Goal: Task Accomplishment & Management: Complete application form

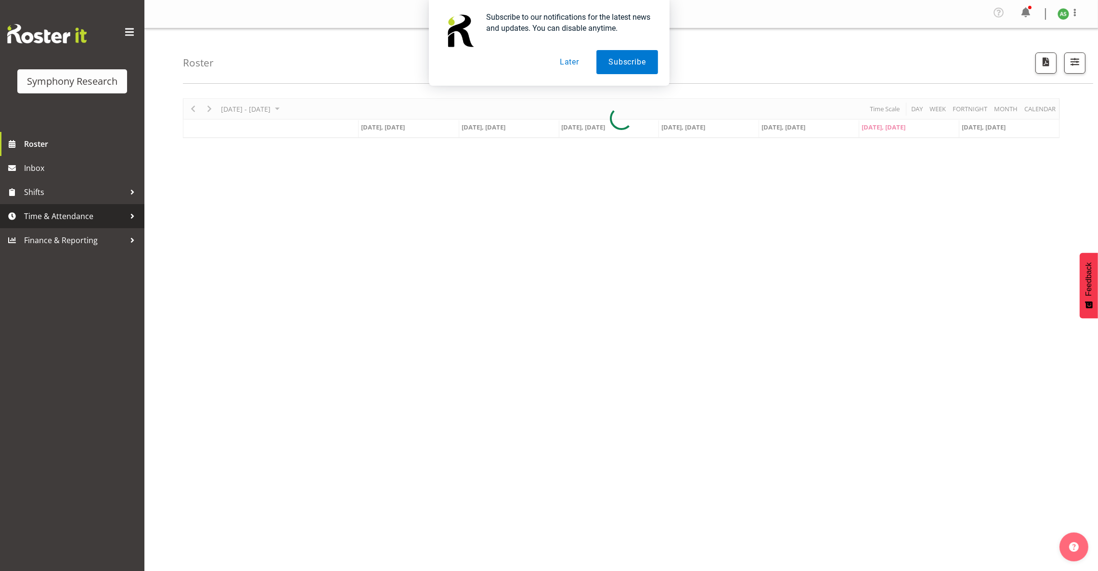
click at [114, 221] on span "Time & Attendance" at bounding box center [74, 216] width 101 height 14
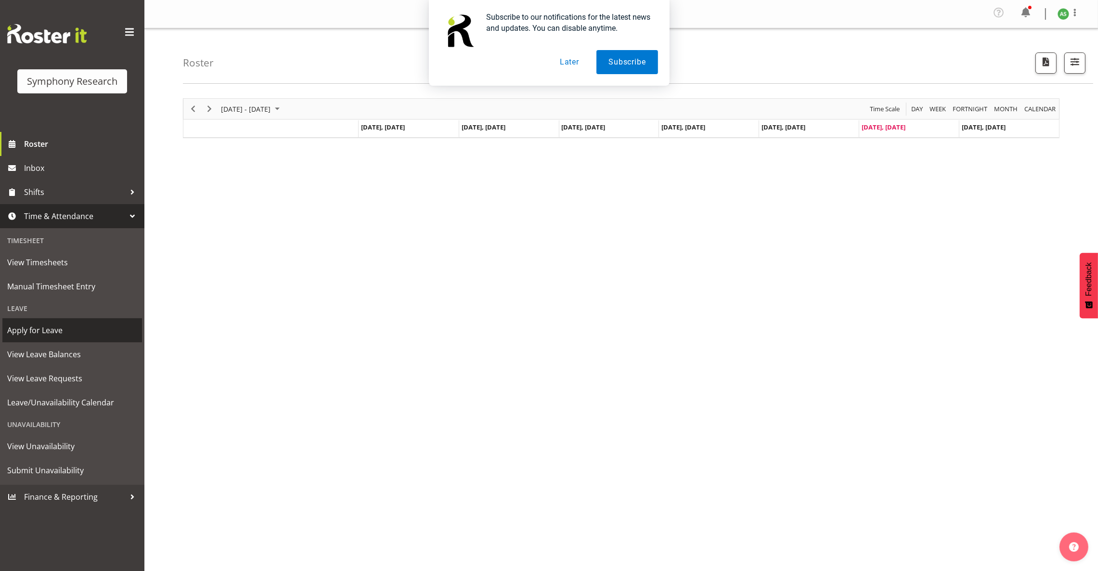
click at [62, 325] on span "Apply for Leave" at bounding box center [72, 330] width 130 height 14
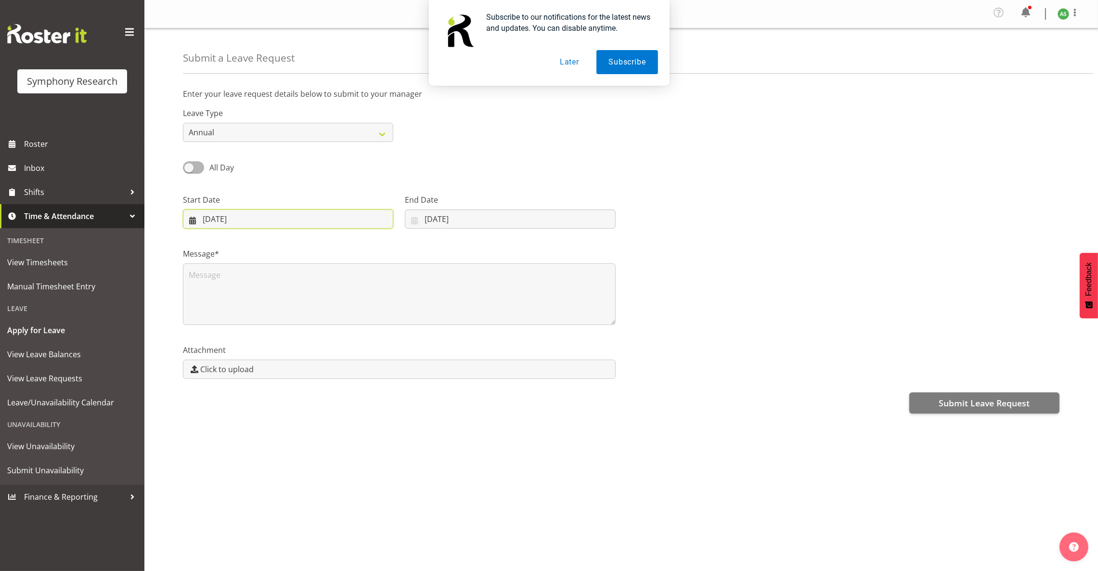
click at [369, 219] on input "06/09/2025" at bounding box center [288, 218] width 210 height 19
click at [294, 314] on link "11" at bounding box center [290, 316] width 19 height 18
type input "11/09/2025"
click at [420, 217] on input "06/09/2025" at bounding box center [510, 218] width 210 height 19
click at [499, 316] on span "11" at bounding box center [501, 316] width 8 height 9
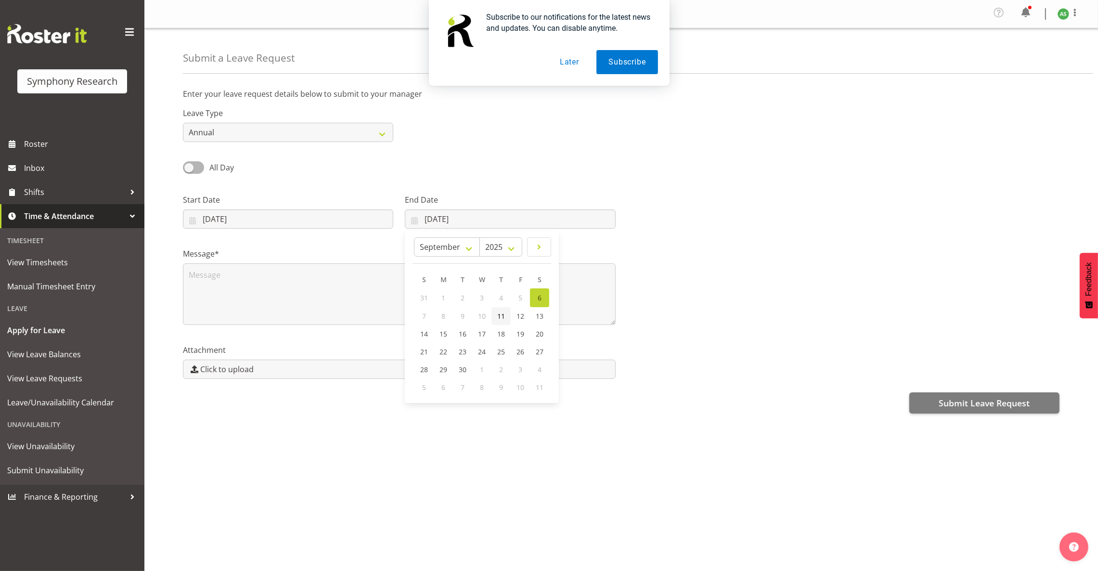
type input "11/09/2025"
click at [256, 131] on select "Annual Sick Leave Without Pay Bereavement Domestic Violence Parental Jury Servi…" at bounding box center [288, 132] width 210 height 19
select select "Leave Without Pay"
click at [183, 123] on select "Annual Sick Leave Without Pay Bereavement Domestic Violence Parental Jury Servi…" at bounding box center [288, 132] width 210 height 19
drag, startPoint x: 190, startPoint y: 161, endPoint x: 200, endPoint y: 164, distance: 9.9
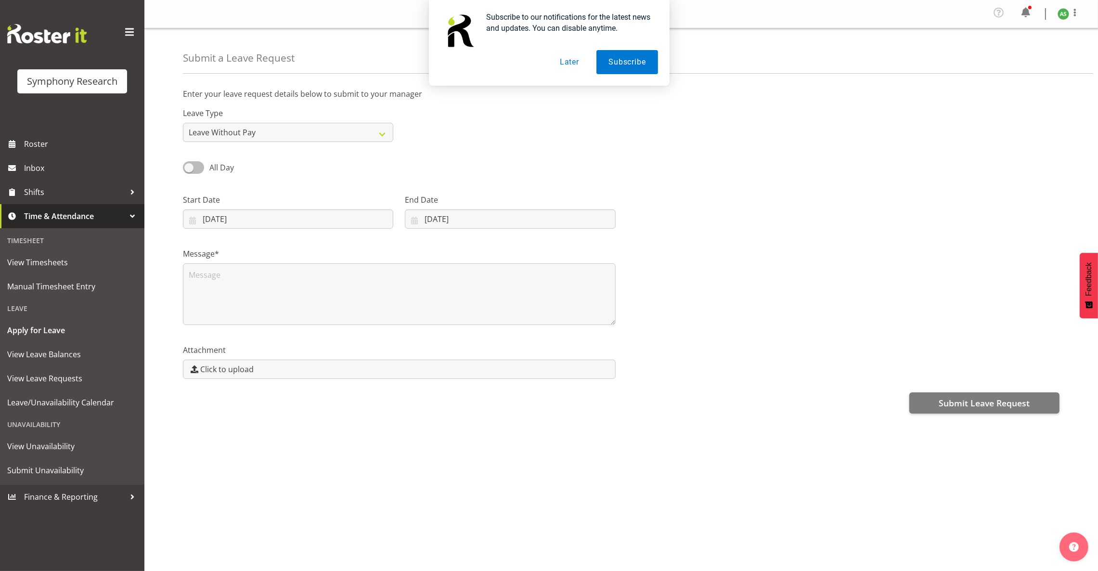
click at [200, 164] on label "All Day" at bounding box center [208, 167] width 51 height 12
click at [189, 164] on input "All Day" at bounding box center [186, 167] width 6 height 6
checkbox input "true"
type input "06/09/2025"
click at [429, 221] on input "00:00" at bounding box center [510, 218] width 210 height 19
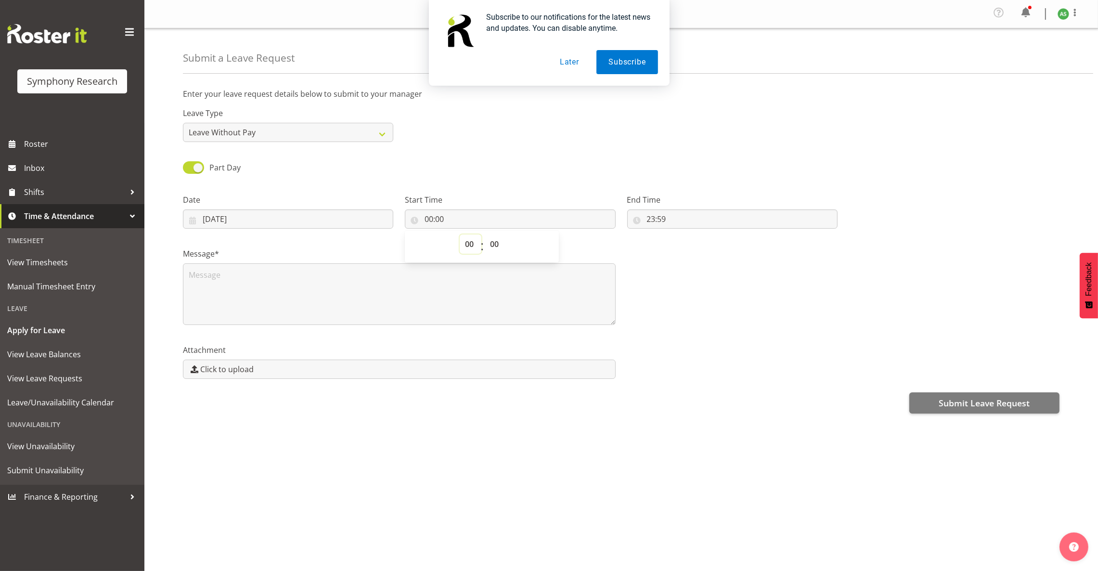
click at [468, 244] on select "00 01 02 03 04 05 06 07 08 09 10 11 12 13 14 15 16 17 18 19 20 21 22 23" at bounding box center [471, 244] width 22 height 19
select select "18"
click at [460, 235] on select "00 01 02 03 04 05 06 07 08 09 10 11 12 13 14 15 16 17 18 19 20 21 22 23" at bounding box center [471, 244] width 22 height 19
type input "18:00"
click at [663, 221] on input "23:59" at bounding box center [732, 218] width 210 height 19
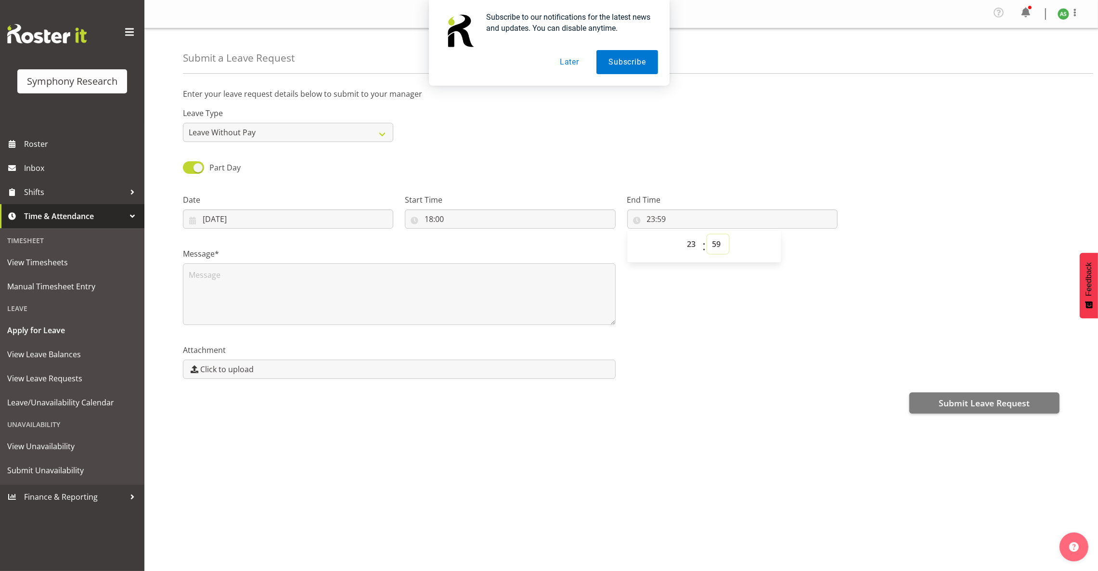
click at [714, 243] on select "00 01 02 03 04 05 06 07 08 09 10 11 12 13 14 15 16 17 18 19 20 21 22 23 24 25 2…" at bounding box center [718, 244] width 22 height 19
select select "0"
click at [707, 235] on select "00 01 02 03 04 05 06 07 08 09 10 11 12 13 14 15 16 17 18 19 20 21 22 23 24 25 2…" at bounding box center [718, 244] width 22 height 19
type input "23:00"
click at [434, 221] on input "18:00" at bounding box center [510, 218] width 210 height 19
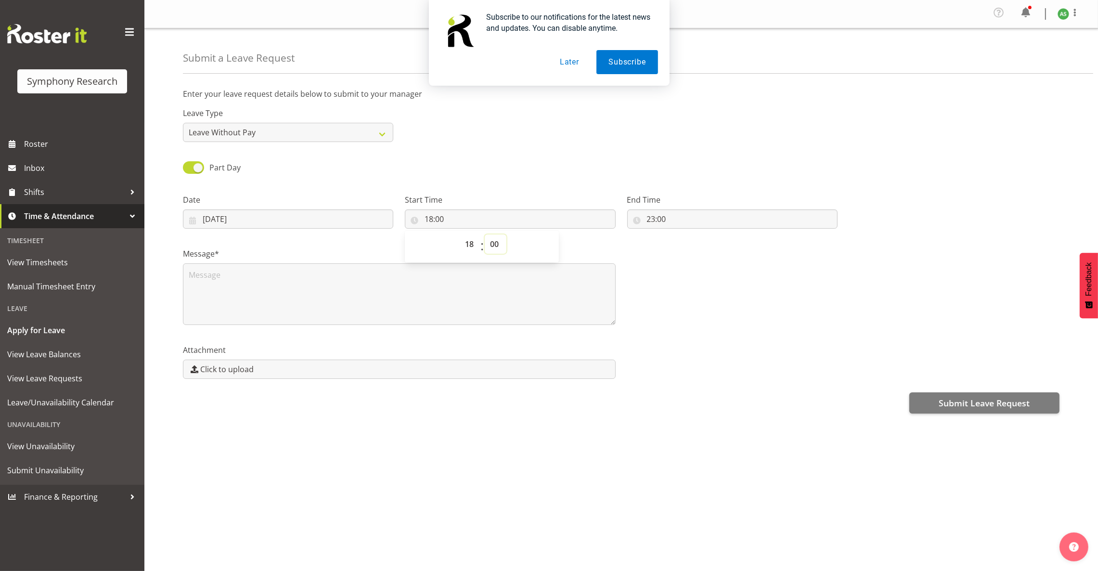
click at [496, 245] on select "00 01 02 03 04 05 06 07 08 09 10 11 12 13 14 15 16 17 18 19 20 21 22 23 24 25 2…" at bounding box center [496, 244] width 22 height 19
select select "30"
click at [485, 235] on select "00 01 02 03 04 05 06 07 08 09 10 11 12 13 14 15 16 17 18 19 20 21 22 23 24 25 2…" at bounding box center [496, 244] width 22 height 19
type input "18:30"
click at [654, 219] on input "23:00" at bounding box center [732, 218] width 210 height 19
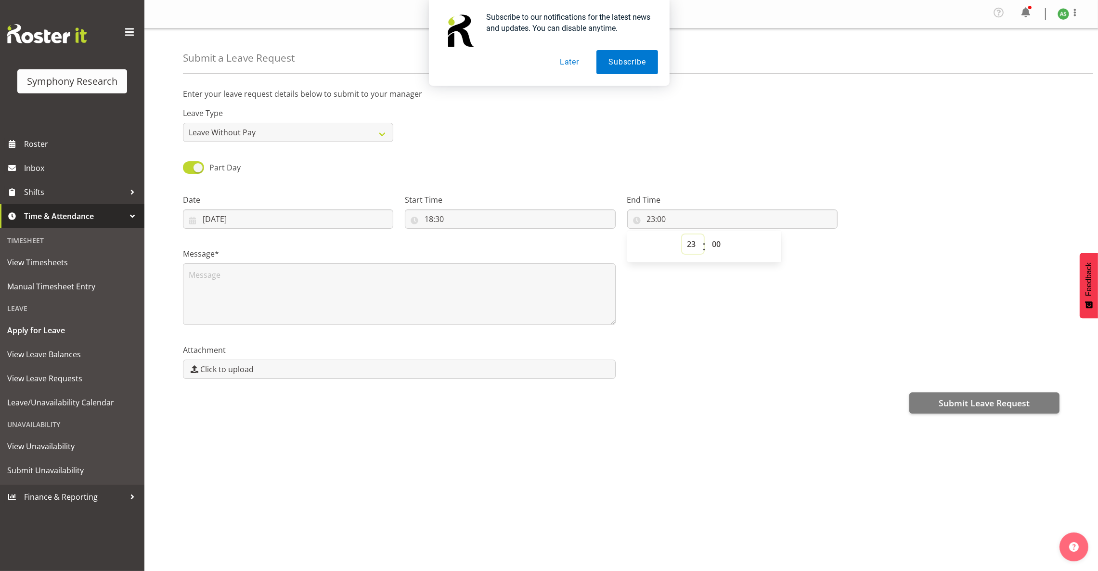
click at [692, 244] on select "00 01 02 03 04 05 06 07 08 09 10 11 12 13 14 15 16 17 18 19 20 21 22 23" at bounding box center [693, 244] width 22 height 19
select select "22"
click at [682, 235] on select "00 01 02 03 04 05 06 07 08 09 10 11 12 13 14 15 16 17 18 19 20 21 22 23" at bounding box center [693, 244] width 22 height 19
type input "22:00"
click at [664, 219] on input "22:00" at bounding box center [732, 218] width 210 height 19
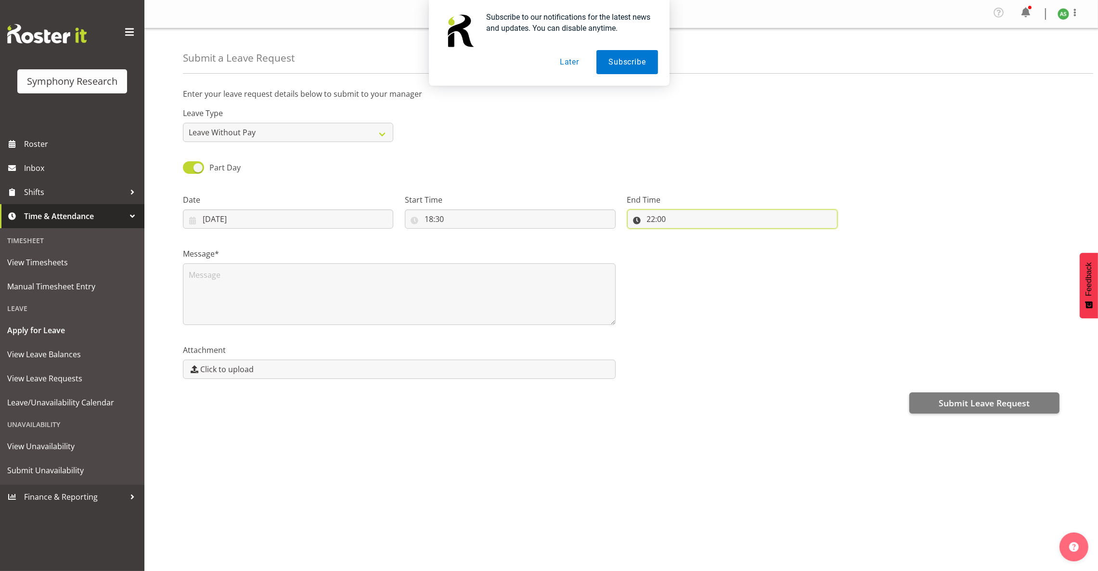
click at [664, 219] on input "22:00" at bounding box center [732, 218] width 210 height 19
click at [715, 242] on select "00 01 02 03 04 05 06 07 08 09 10 11 12 13 14 15 16 17 18 19 20 21 22 23 24 25 2…" at bounding box center [718, 244] width 22 height 19
select select "30"
click at [707, 235] on select "00 01 02 03 04 05 06 07 08 09 10 11 12 13 14 15 16 17 18 19 20 21 22 23 24 25 2…" at bounding box center [718, 244] width 22 height 19
type input "22:30"
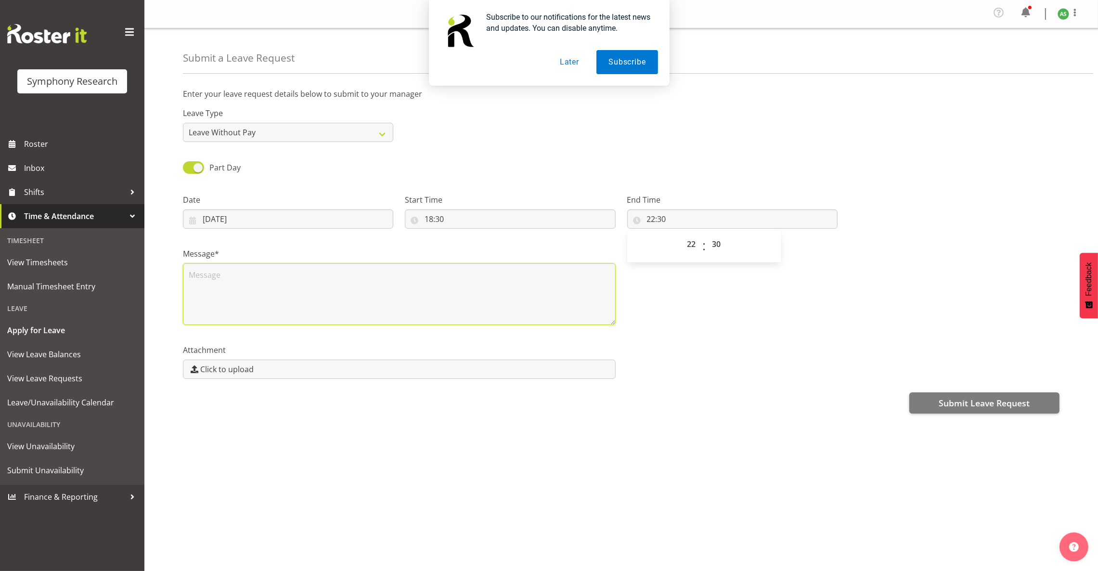
click at [369, 277] on textarea at bounding box center [399, 294] width 433 height 62
click at [365, 218] on input "06/09/2025" at bounding box center [288, 218] width 210 height 19
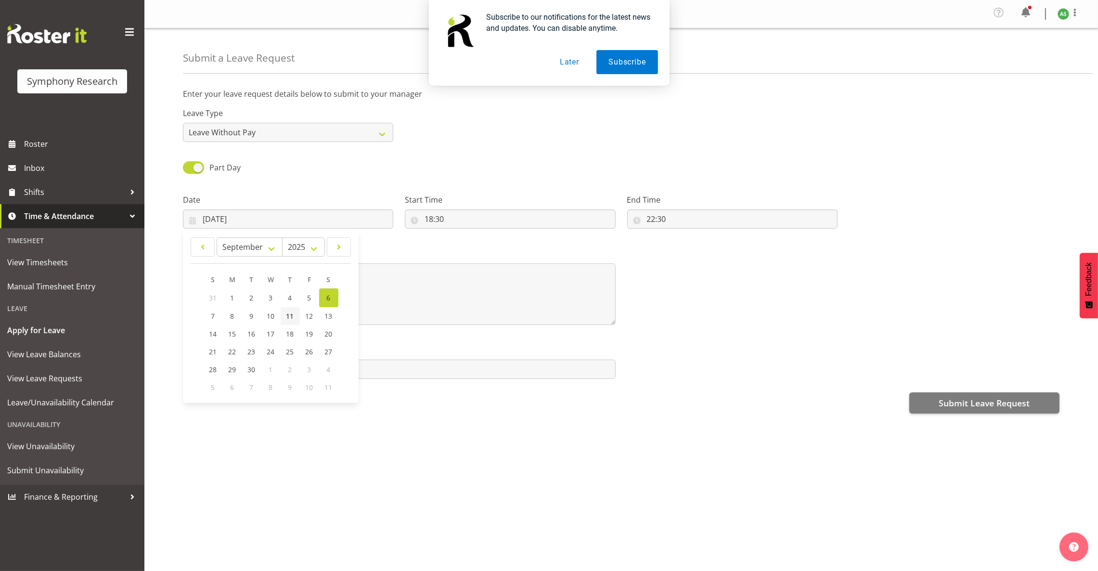
click at [294, 320] on span "11" at bounding box center [291, 316] width 8 height 9
type input "11/09/2025"
click at [294, 320] on span "11" at bounding box center [291, 316] width 8 height 9
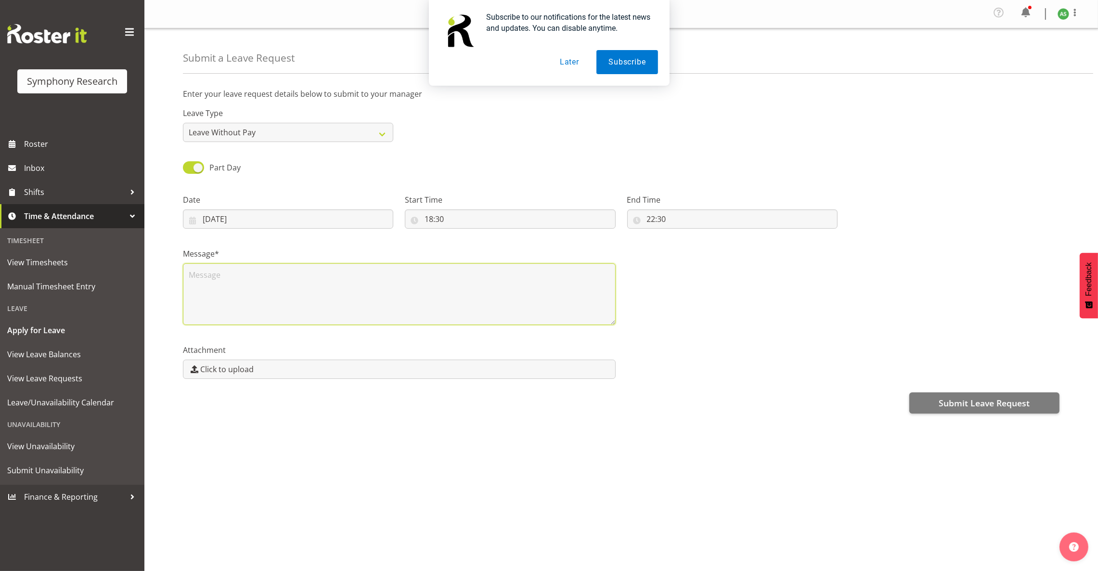
click at [345, 285] on textarea at bounding box center [399, 294] width 433 height 62
type textarea "L"
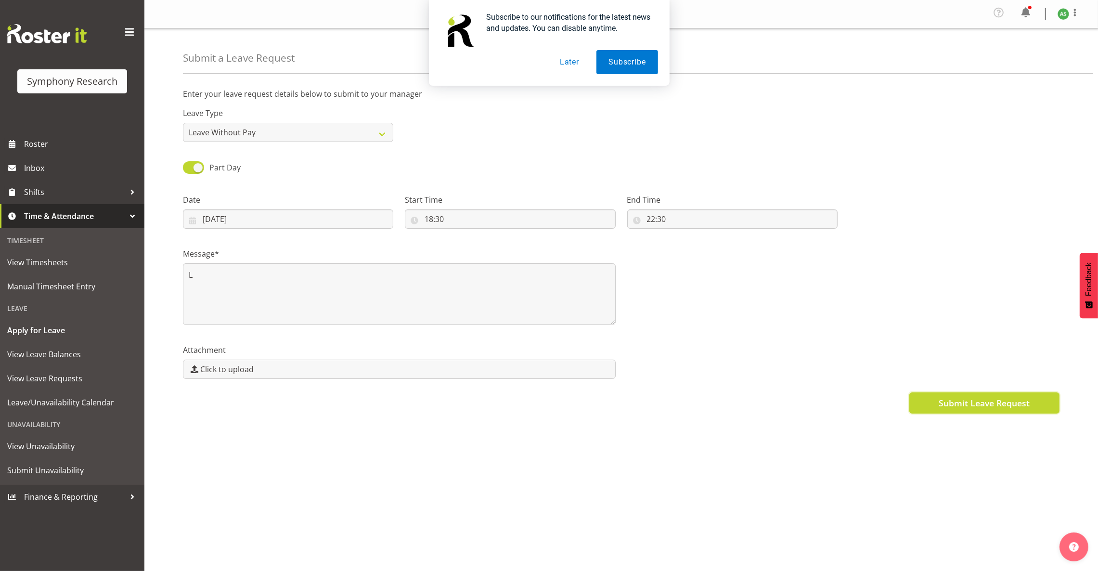
click at [957, 403] on span "Submit Leave Request" at bounding box center [984, 403] width 91 height 13
